Goal: Information Seeking & Learning: Find specific fact

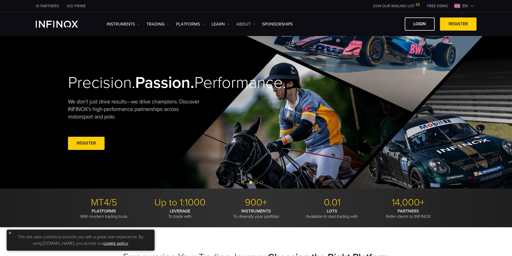
click at [246, 22] on link "ABOUT" at bounding box center [245, 24] width 19 height 6
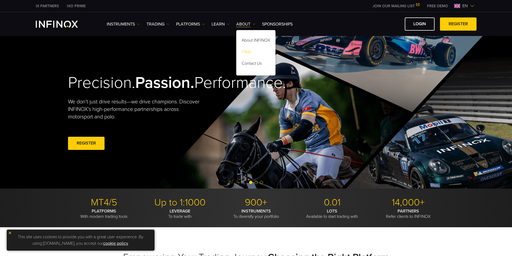
click at [247, 51] on link "FAQs" at bounding box center [255, 53] width 39 height 12
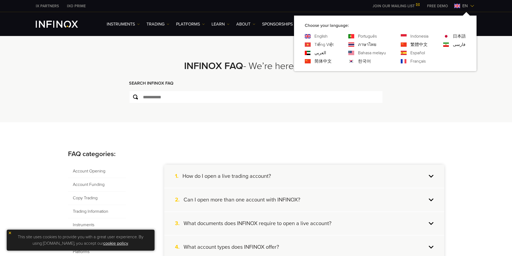
click at [322, 61] on link "简体中文" at bounding box center [322, 61] width 17 height 6
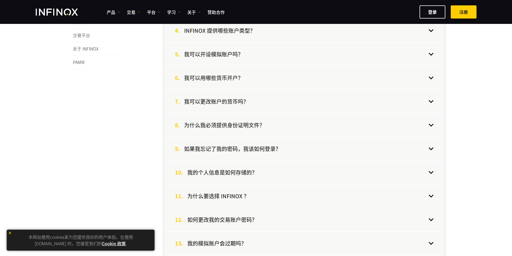
click at [9, 233] on img at bounding box center [10, 233] width 4 height 4
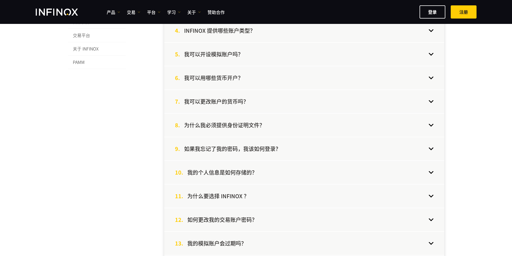
scroll to position [97, 0]
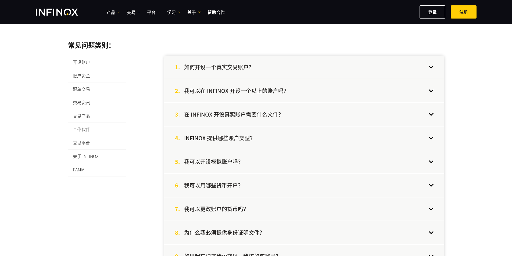
drag, startPoint x: 80, startPoint y: 104, endPoint x: 84, endPoint y: 104, distance: 4.0
click at [80, 104] on span "交易资讯" at bounding box center [97, 102] width 58 height 13
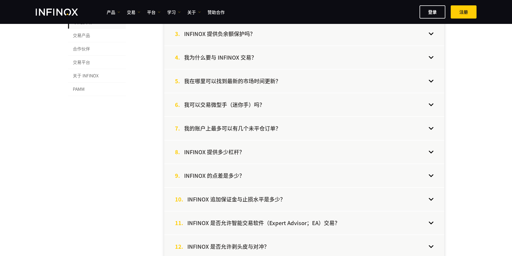
scroll to position [204, 0]
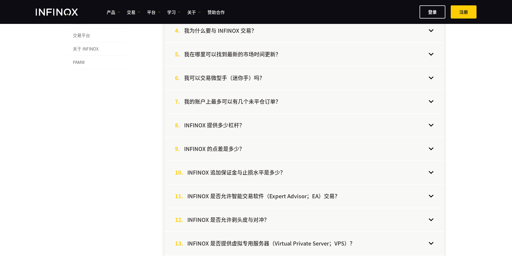
click at [277, 175] on h4 "INFINOX 追加保证金与止损水平是多少？" at bounding box center [236, 172] width 98 height 7
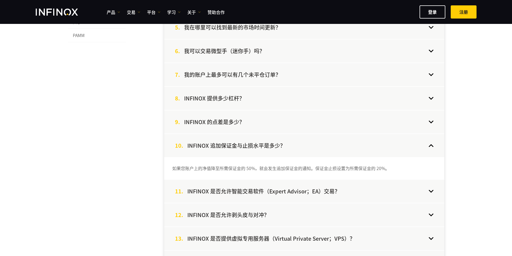
scroll to position [258, 0]
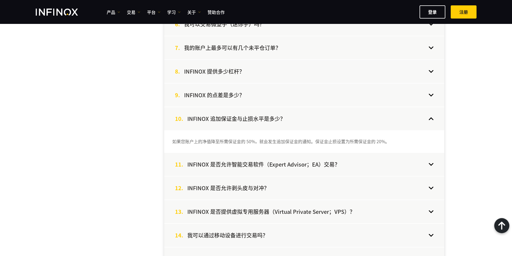
click at [31, 114] on div "常见问题类别： 开设账户 账户资金 跟单交易 交易资讯 交易产品 合作伙伴 交易平台 关于 INFINOX PAMM 1. 谁是 INFINOX 的流动性提供…" at bounding box center [256, 240] width 512 height 777
click at [258, 96] on div "9. INFINOX 的点差是多少？" at bounding box center [304, 95] width 280 height 23
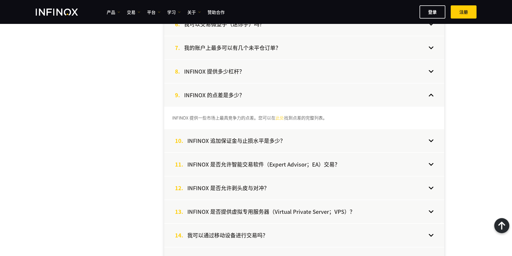
scroll to position [124, 0]
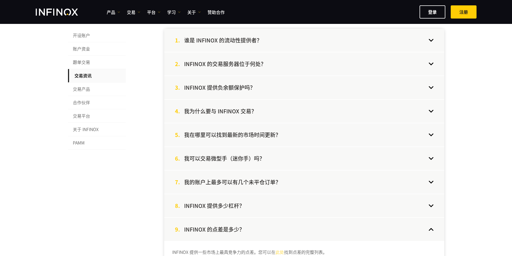
click at [269, 45] on div "1. 谁是 INFINOX 的流动性提供者？" at bounding box center [304, 40] width 280 height 23
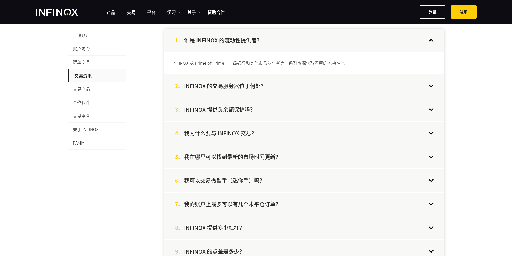
scroll to position [0, 0]
